Goal: Transaction & Acquisition: Download file/media

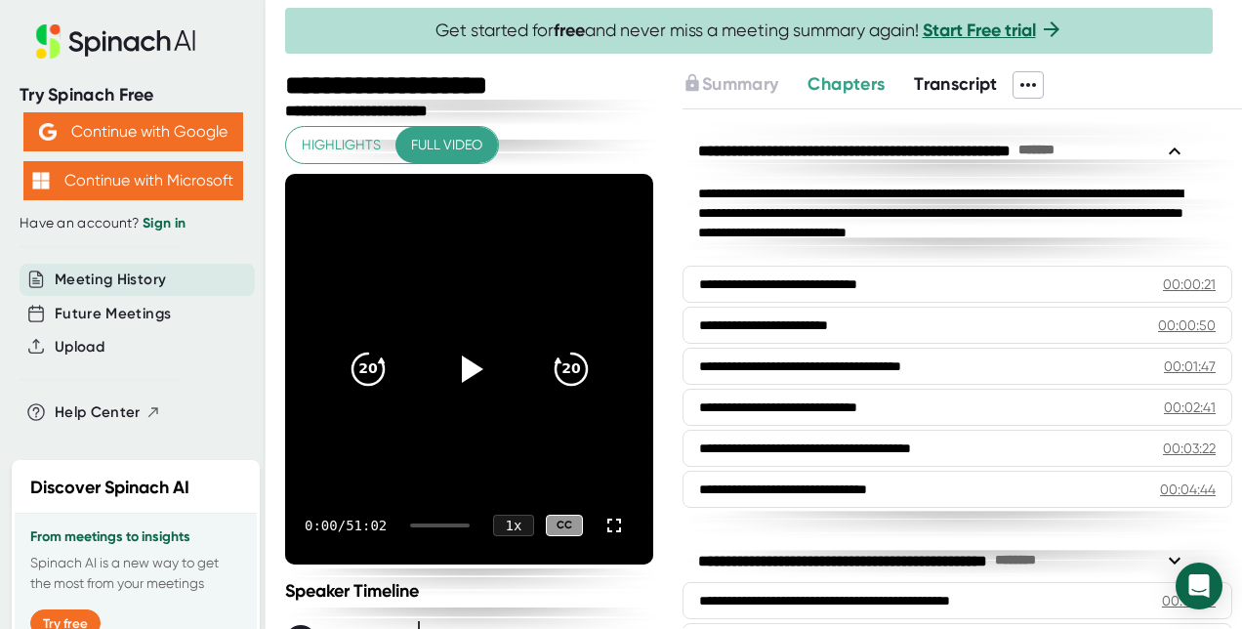
click at [984, 85] on span "Transcript" at bounding box center [956, 83] width 84 height 21
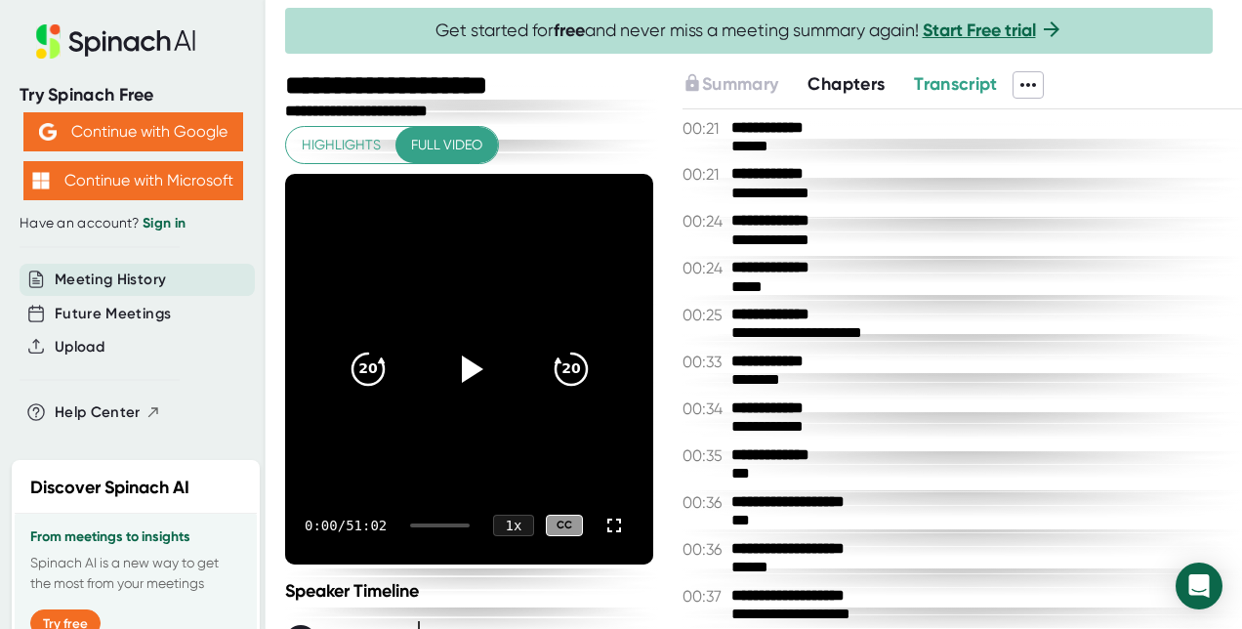
click at [1033, 80] on icon at bounding box center [1027, 84] width 23 height 23
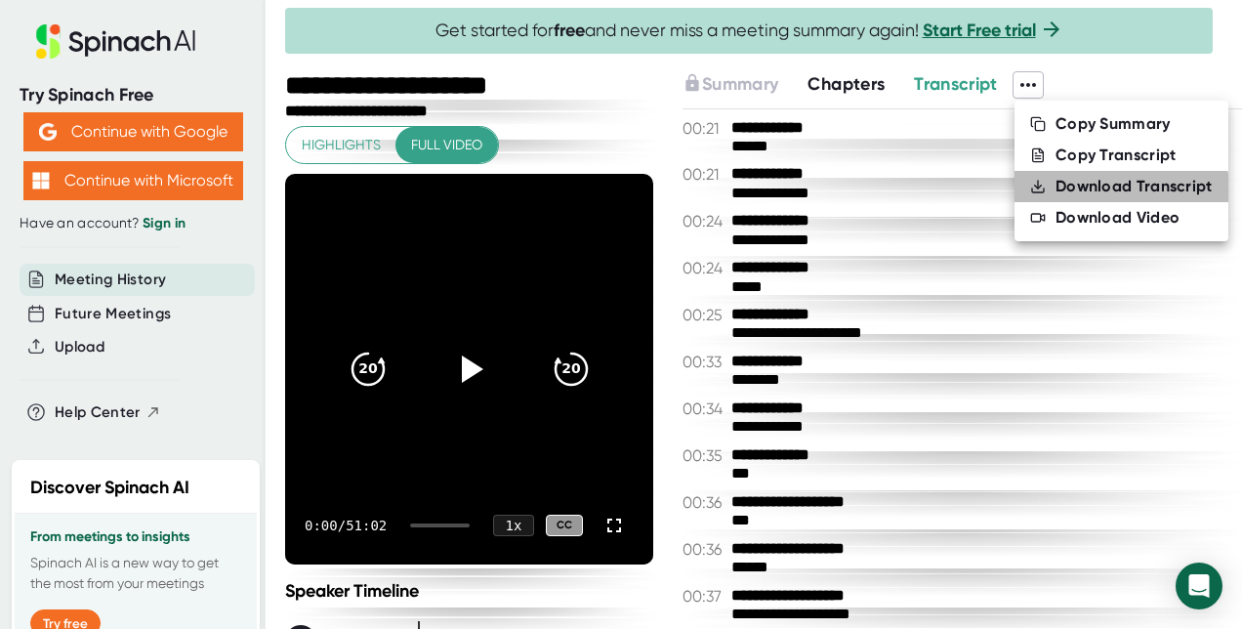
click at [1098, 189] on div "Download Transcript" at bounding box center [1133, 187] width 157 height 20
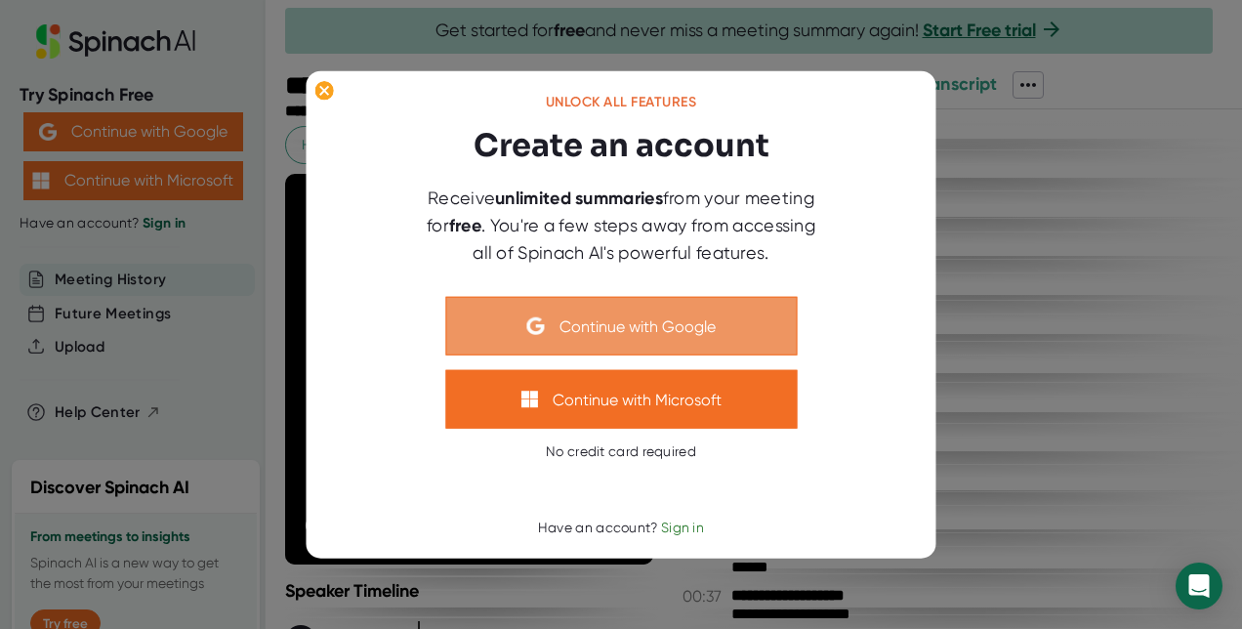
click at [632, 321] on button "Continue with Google" at bounding box center [620, 326] width 351 height 59
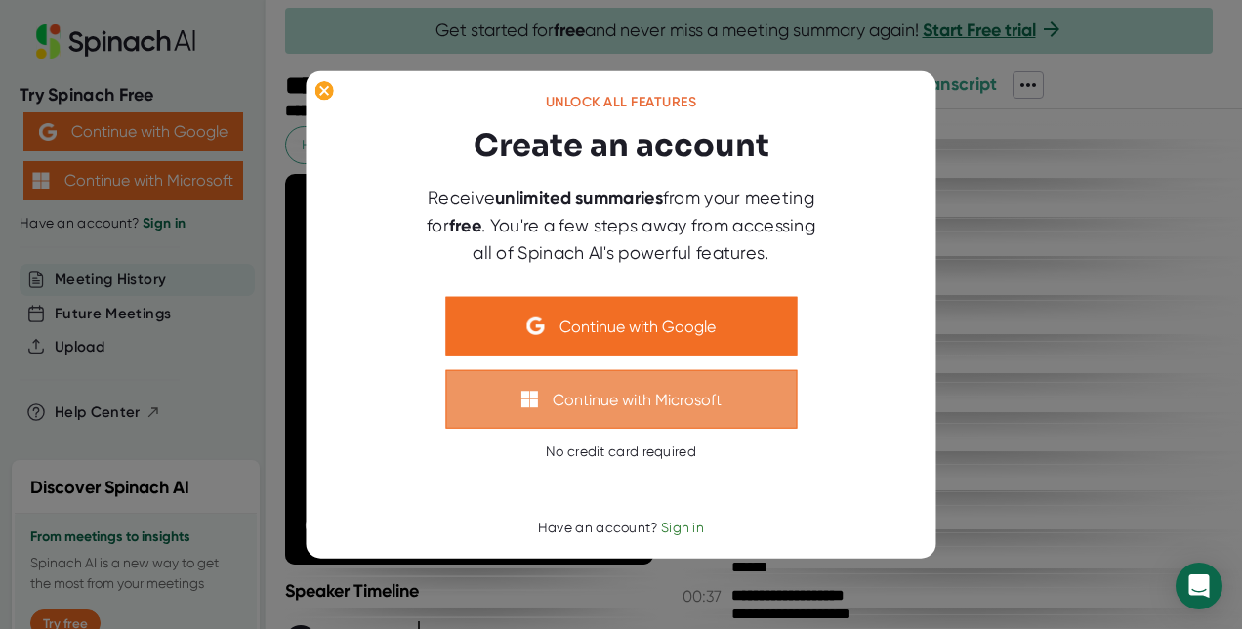
click at [632, 391] on button "Continue with Microsoft" at bounding box center [620, 399] width 351 height 59
